Goal: Task Accomplishment & Management: Manage account settings

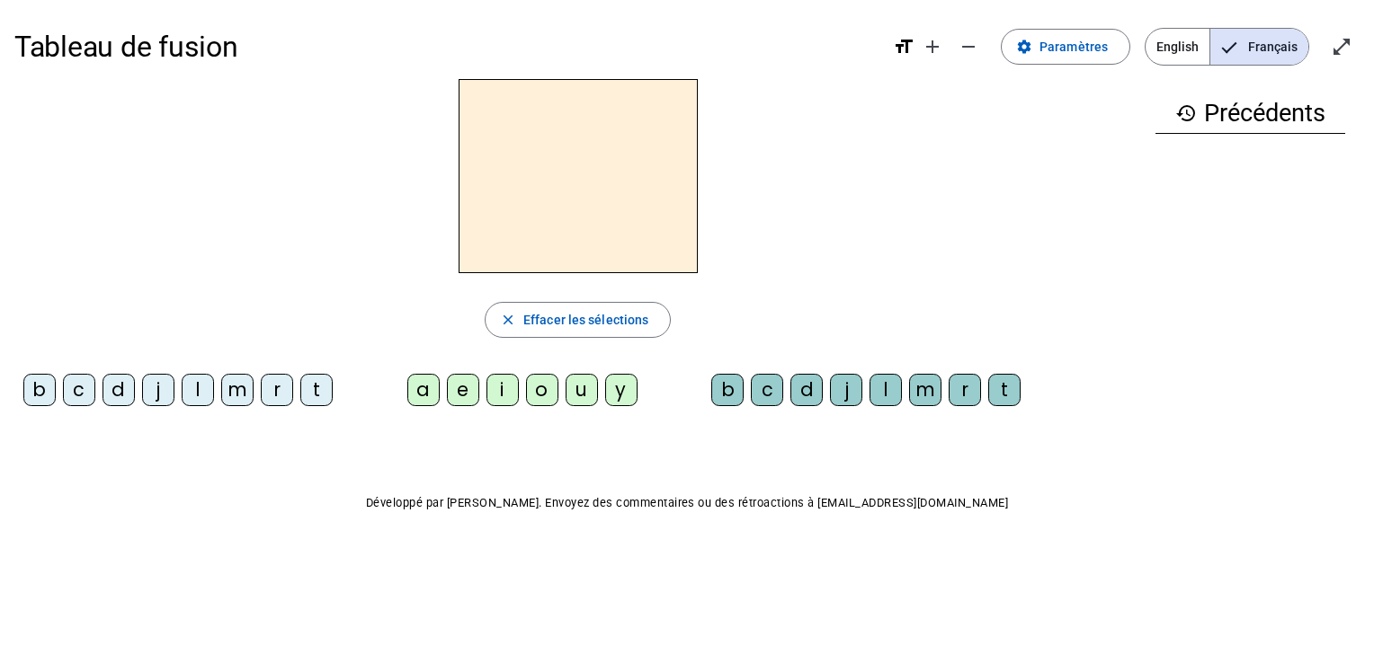
click at [962, 218] on div at bounding box center [577, 176] width 1126 height 194
click at [1045, 56] on span "Paramètres" at bounding box center [1073, 47] width 68 height 22
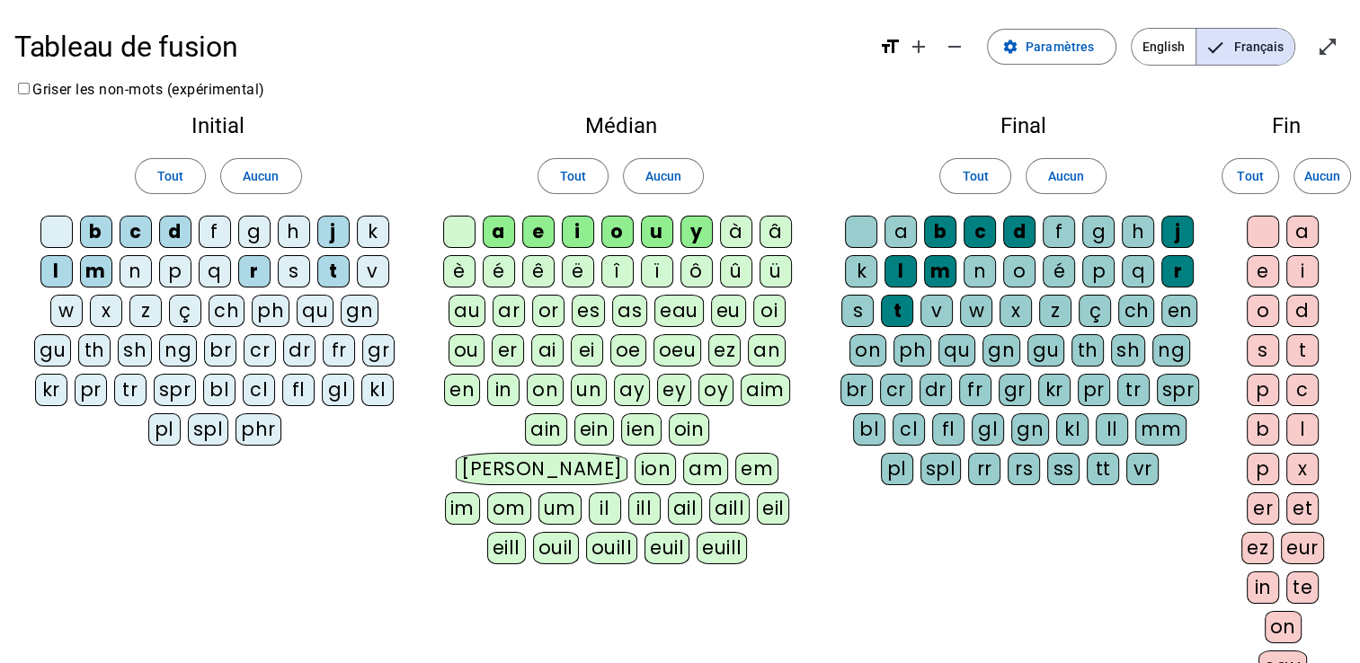
click at [130, 269] on div "n" at bounding box center [136, 271] width 32 height 32
click at [165, 269] on div "p" at bounding box center [175, 271] width 32 height 32
click at [211, 236] on div "f" at bounding box center [215, 232] width 32 height 32
click at [379, 258] on div "v" at bounding box center [373, 271] width 32 height 32
click at [1060, 220] on div "f" at bounding box center [1059, 232] width 32 height 32
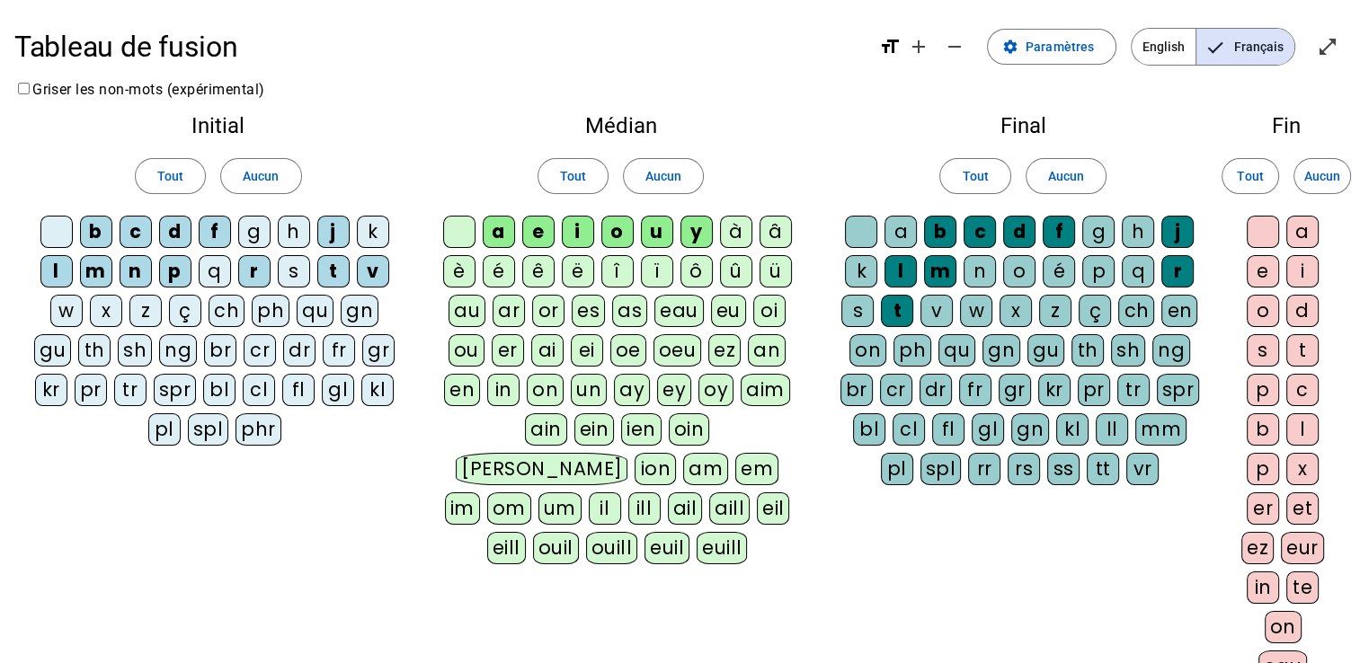
click at [972, 275] on div "n" at bounding box center [980, 271] width 32 height 32
click at [944, 300] on div "v" at bounding box center [937, 311] width 32 height 32
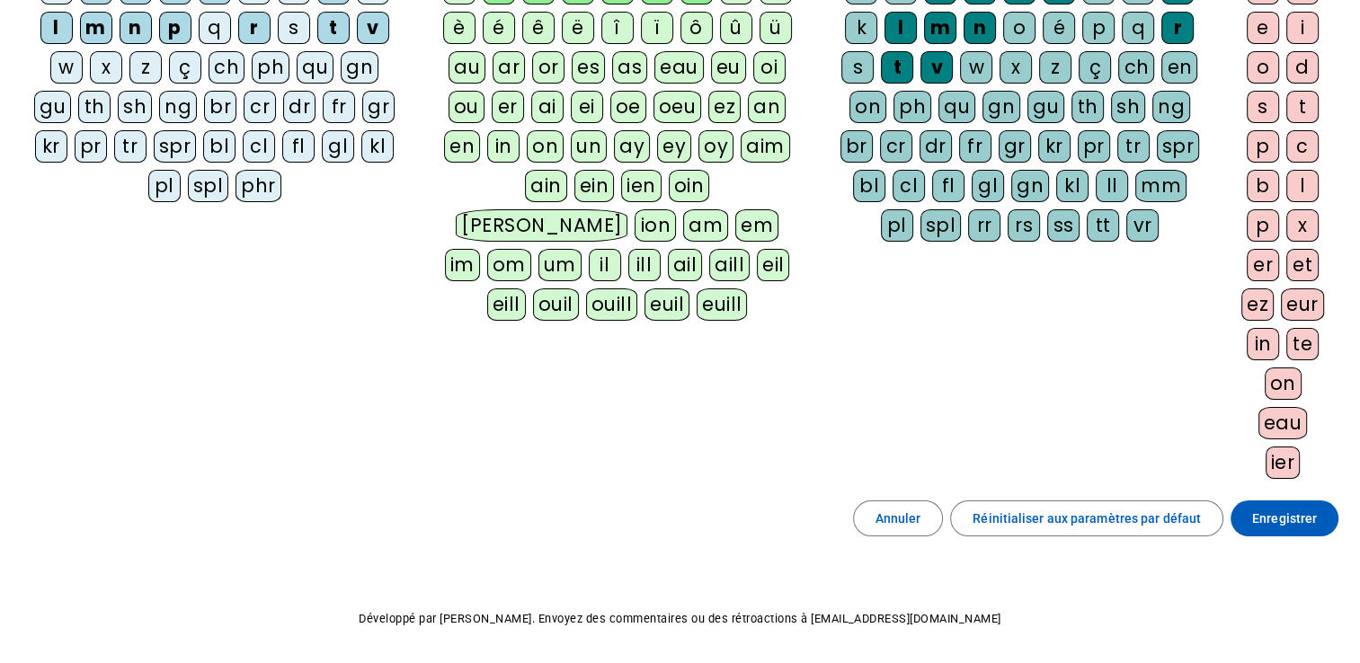
scroll to position [245, 0]
click at [1289, 516] on span "Enregistrer" at bounding box center [1284, 518] width 65 height 22
